Goal: Task Accomplishment & Management: Use online tool/utility

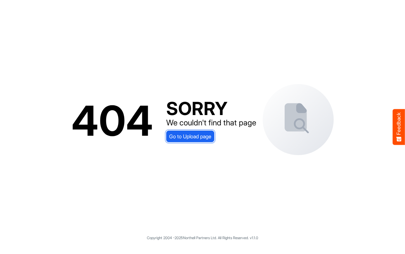
click at [196, 134] on span "Go to Upload page" at bounding box center [190, 136] width 42 height 8
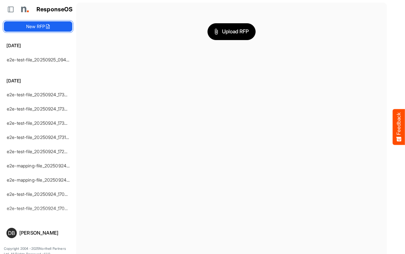
click at [47, 26] on icon at bounding box center [47, 26] width 5 height 5
click at [41, 31] on button "New RFP" at bounding box center [38, 26] width 68 height 10
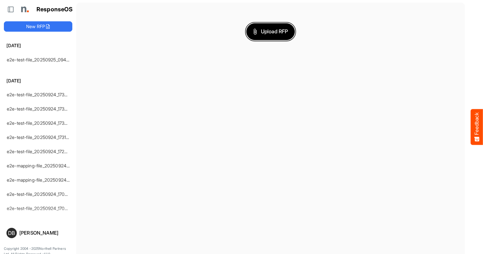
click at [262, 36] on button "Upload RFP" at bounding box center [270, 31] width 48 height 17
click at [284, 31] on span "Upload RFP" at bounding box center [270, 31] width 35 height 8
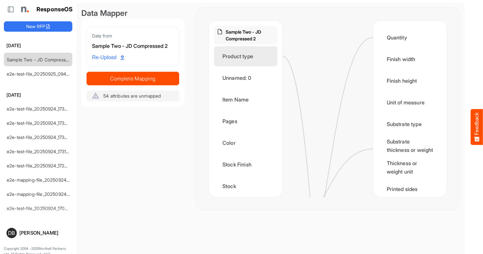
click at [265, 52] on div "Product type" at bounding box center [245, 56] width 63 height 20
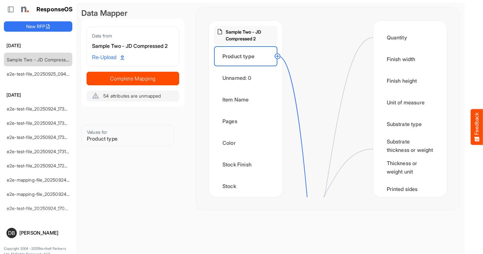
click at [257, 55] on div "Product type" at bounding box center [245, 56] width 63 height 20
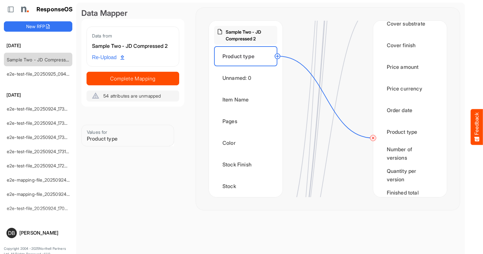
scroll to position [768, 0]
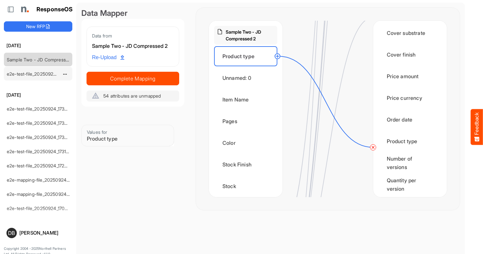
click at [38, 76] on div "e2e-test-file_20250925_094054" at bounding box center [32, 73] width 57 height 13
click at [35, 72] on link "e2e-test-file_20250925_094054" at bounding box center [41, 73] width 68 height 5
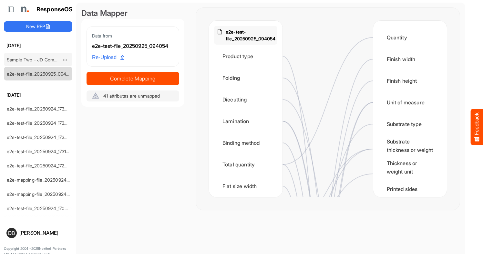
click at [45, 61] on link "Sample Two - JD Compressed 2" at bounding box center [41, 59] width 68 height 5
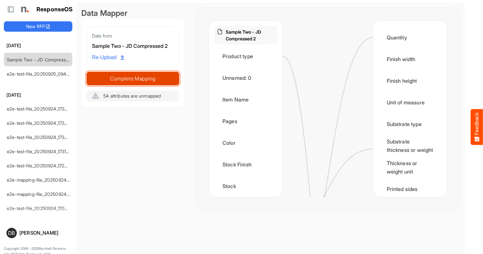
click at [145, 75] on span "Complete Mapping" at bounding box center [133, 78] width 92 height 9
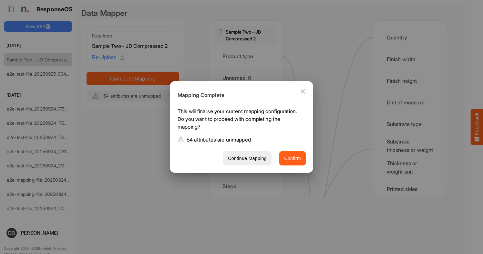
click at [301, 158] on button "Confirm" at bounding box center [292, 158] width 26 height 15
